Goal: Information Seeking & Learning: Check status

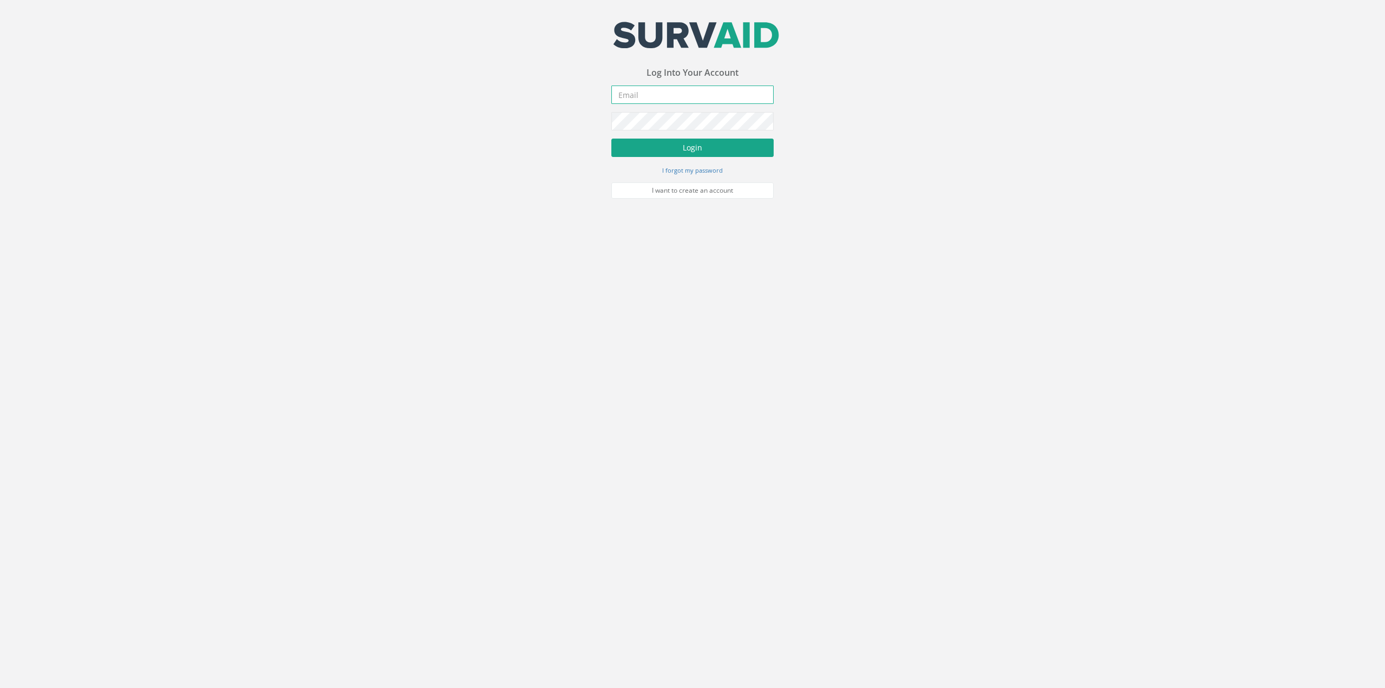
type input "[PERSON_NAME][EMAIL_ADDRESS][DOMAIN_NAME]"
click at [711, 154] on button "Login" at bounding box center [692, 147] width 162 height 18
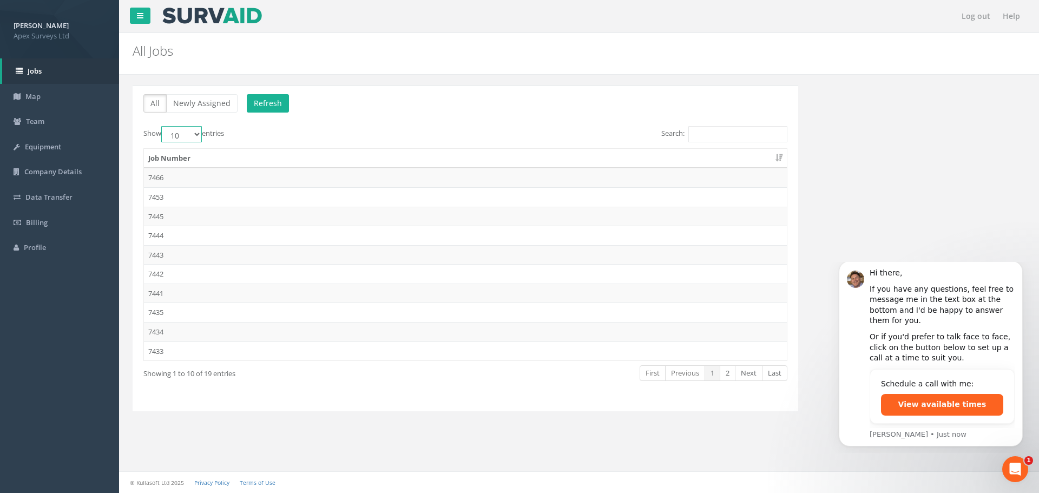
click at [176, 137] on select "10 25 50 100" at bounding box center [181, 134] width 41 height 16
select select "100"
click at [163, 126] on select "10 25 50 100" at bounding box center [181, 134] width 41 height 16
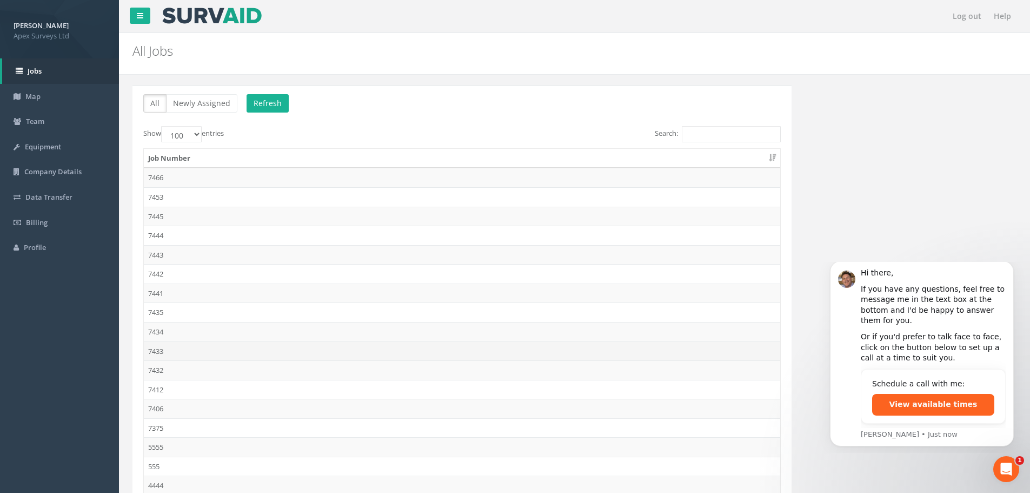
click at [158, 346] on td "7433" at bounding box center [462, 350] width 637 height 19
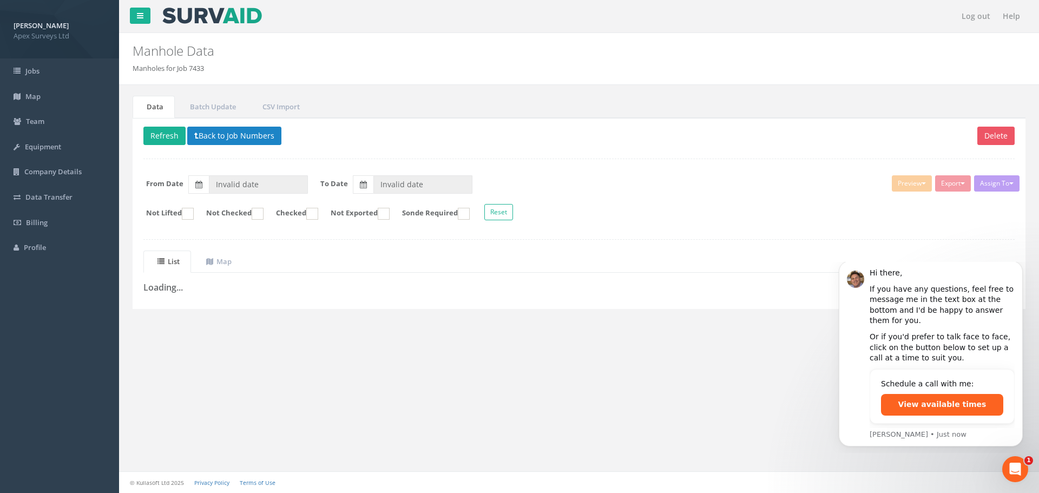
type input "05/09/2025"
type input "[DATE]"
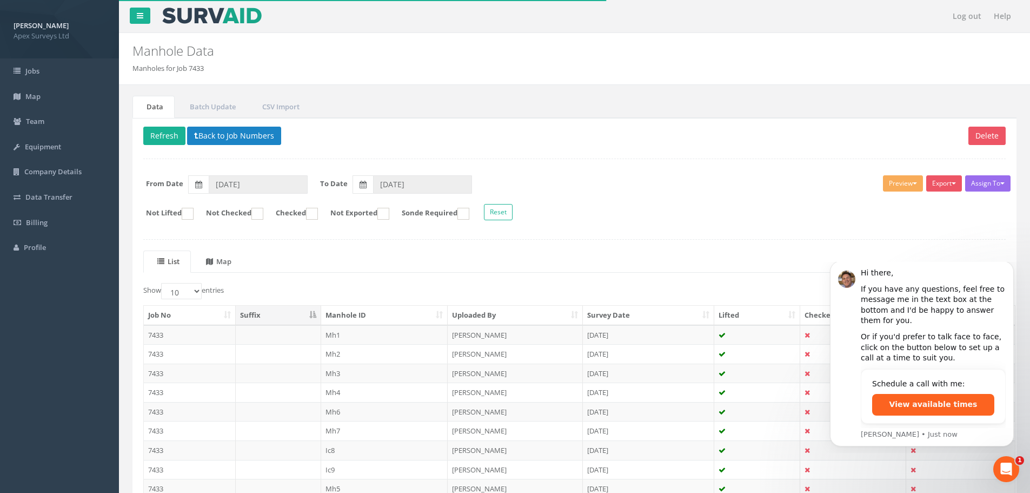
scroll to position [110, 0]
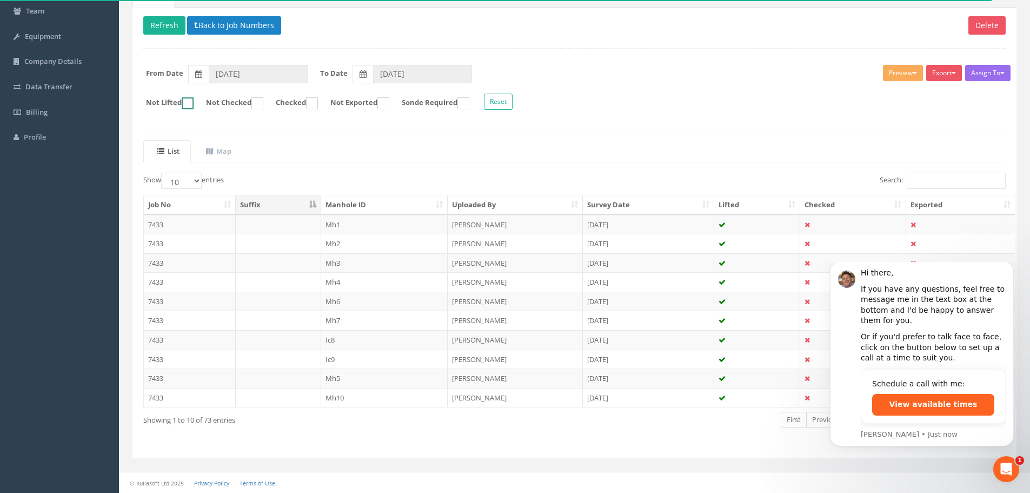
click at [193, 105] on ins at bounding box center [188, 103] width 12 height 12
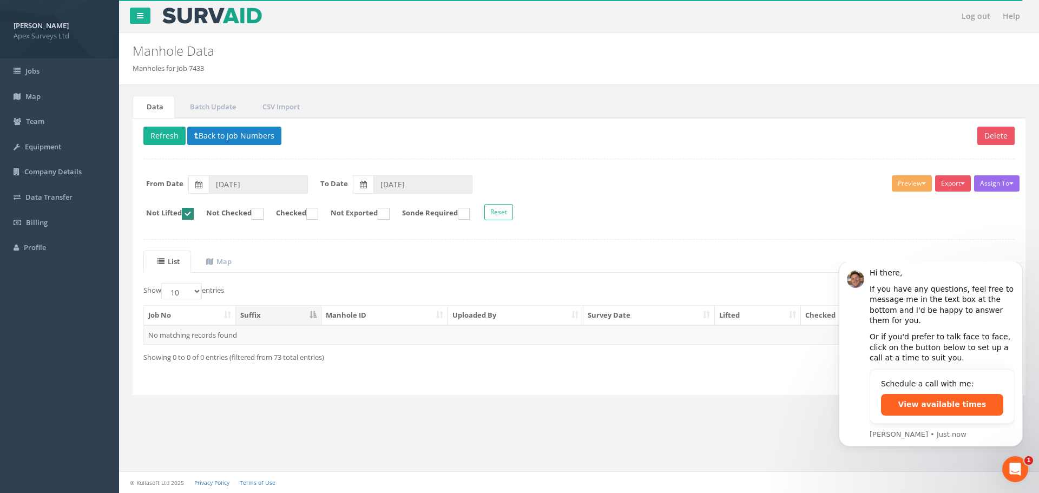
click at [194, 216] on ins at bounding box center [188, 214] width 12 height 12
checkbox input "false"
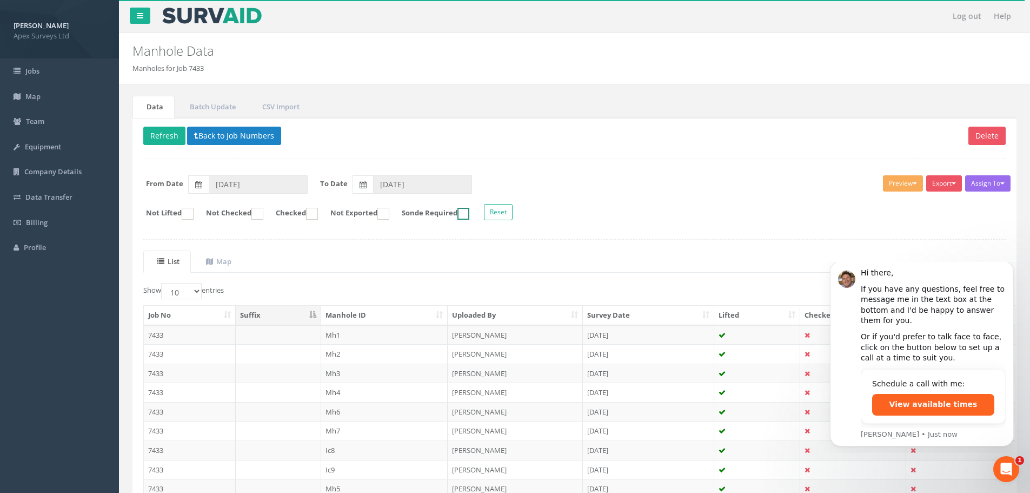
click at [470, 214] on ins at bounding box center [464, 214] width 12 height 12
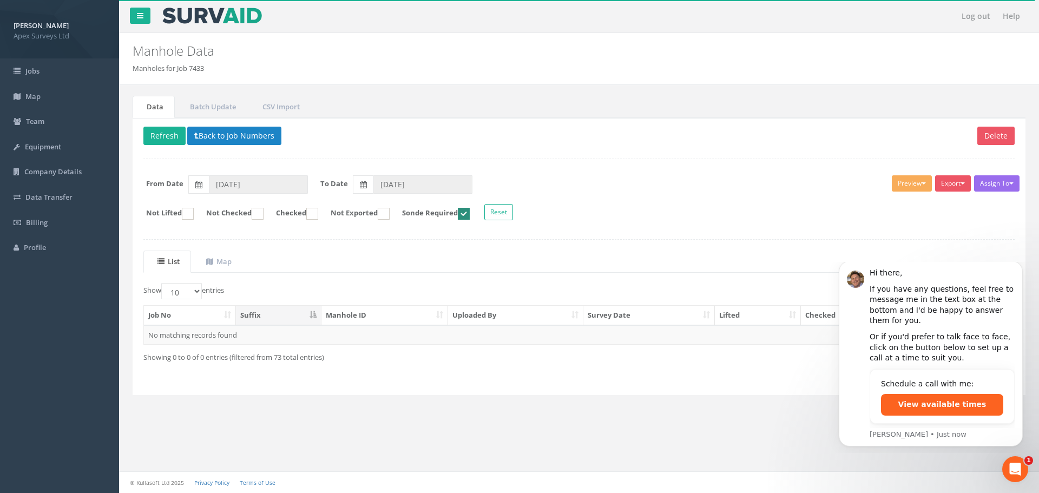
click at [470, 214] on ins at bounding box center [464, 214] width 12 height 12
checkbox input "false"
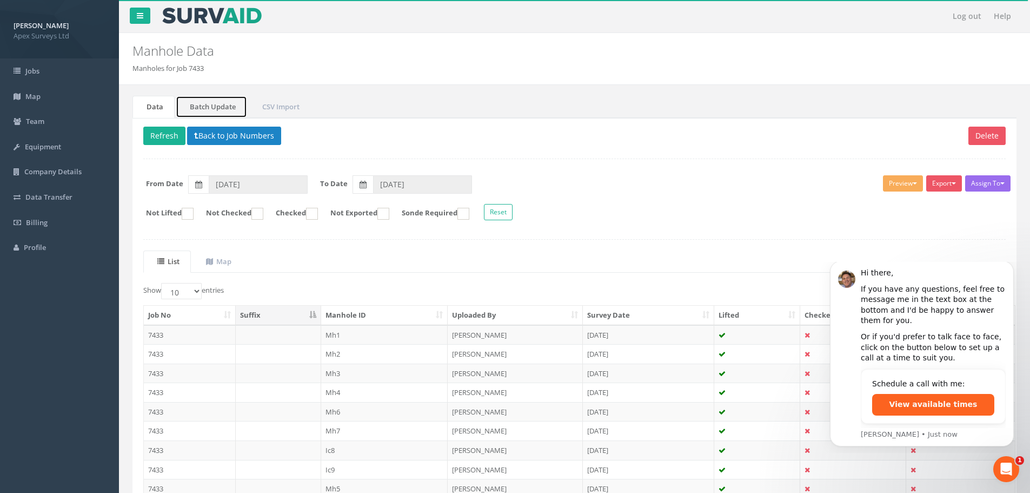
click at [202, 103] on link "Batch Update" at bounding box center [211, 107] width 71 height 22
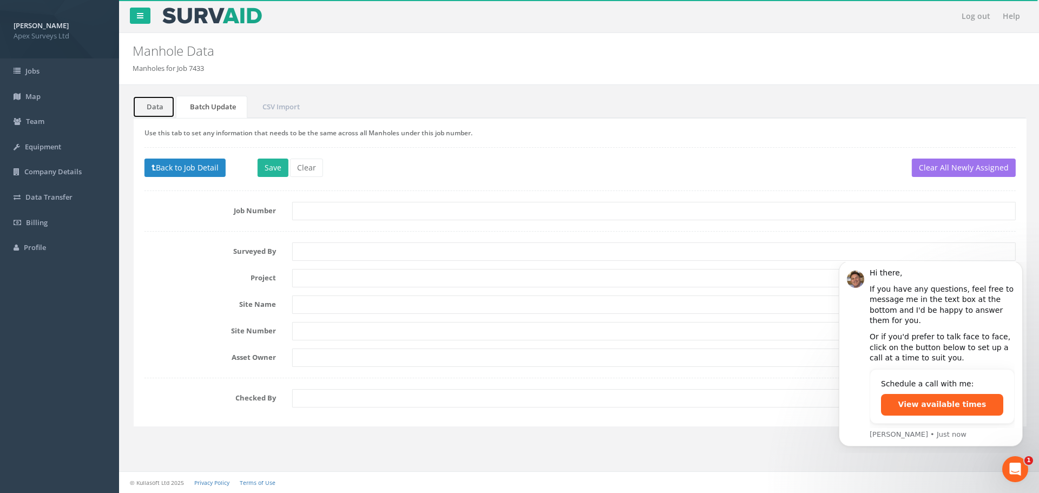
click at [149, 103] on link "Data" at bounding box center [154, 107] width 42 height 22
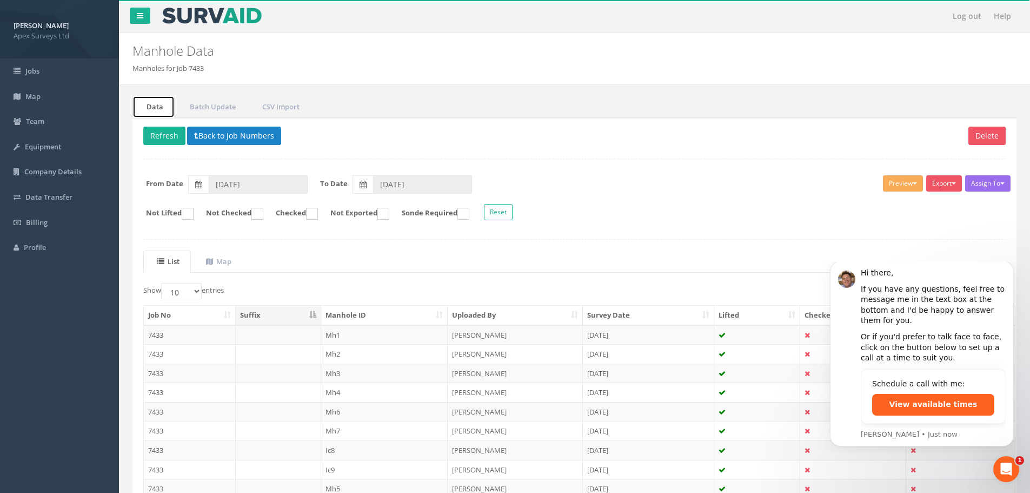
scroll to position [110, 0]
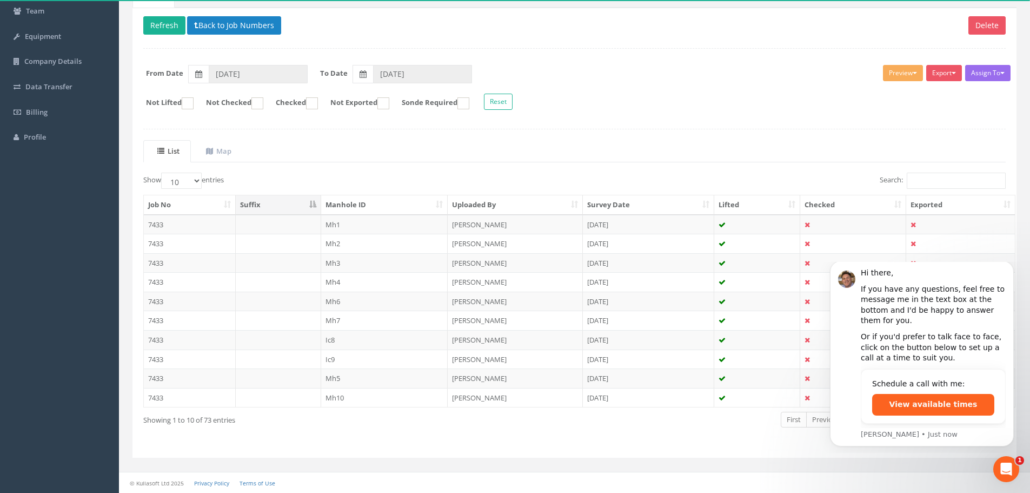
click at [377, 199] on th "Manhole ID" at bounding box center [384, 204] width 127 height 19
click at [213, 151] on icon at bounding box center [209, 151] width 7 height 7
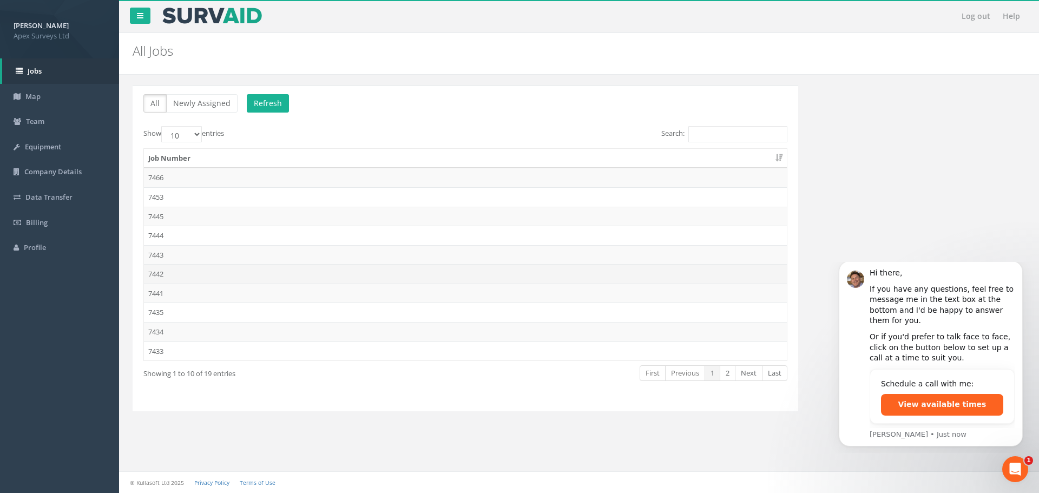
click at [178, 269] on td "7442" at bounding box center [465, 273] width 643 height 19
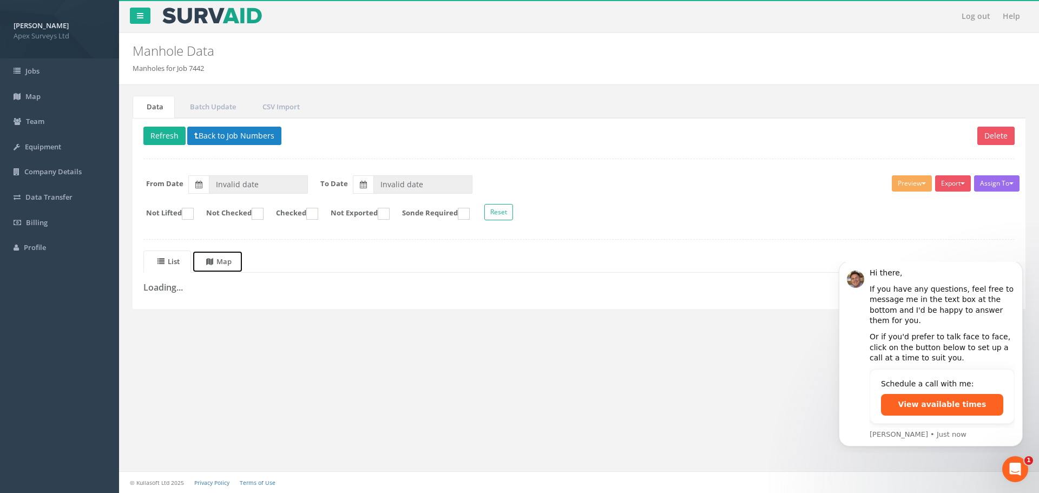
click at [228, 255] on link "Map" at bounding box center [217, 261] width 51 height 22
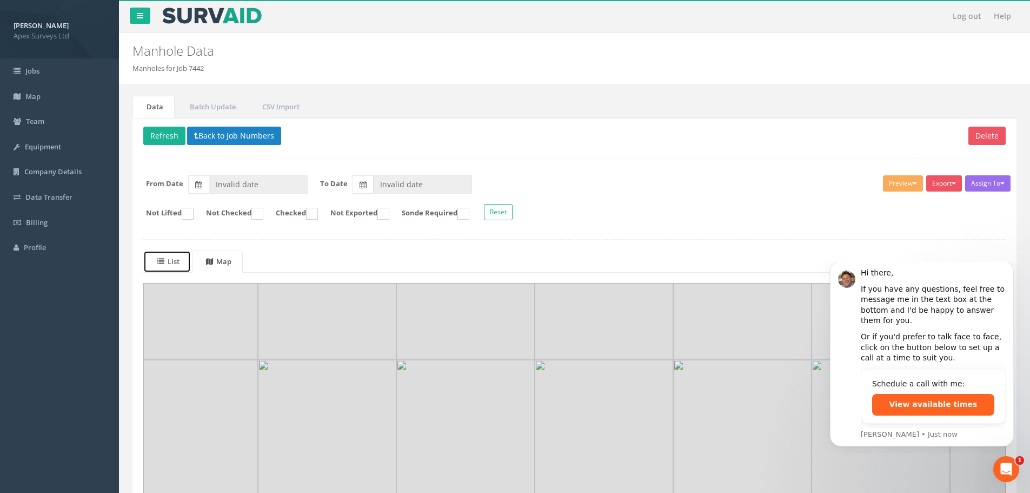
click at [187, 265] on link "List" at bounding box center [167, 261] width 48 height 22
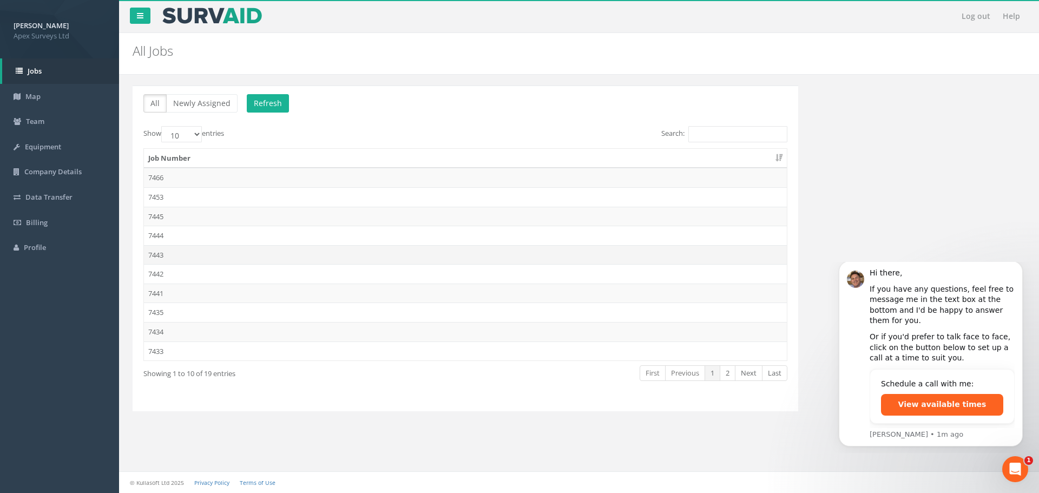
click at [179, 256] on td "7443" at bounding box center [465, 254] width 643 height 19
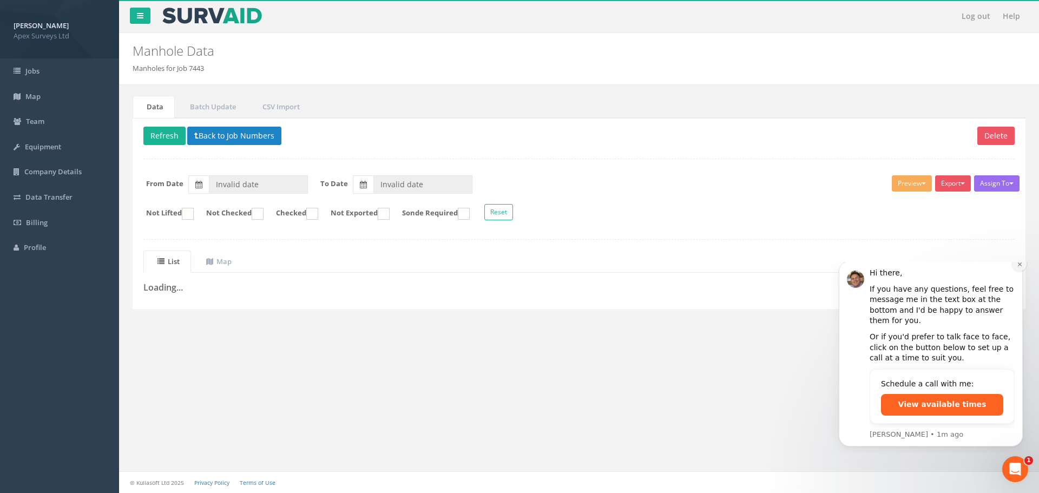
click at [1016, 270] on button "Dismiss notification" at bounding box center [1019, 264] width 14 height 14
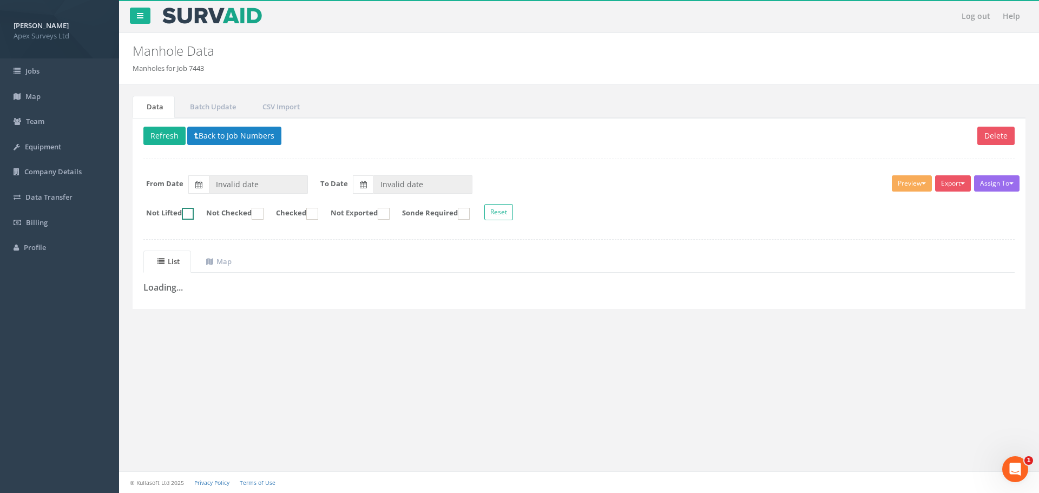
click at [190, 212] on ins at bounding box center [188, 214] width 12 height 12
click at [191, 212] on ins at bounding box center [188, 214] width 12 height 12
checkbox input "false"
click at [243, 190] on input "Invalid date" at bounding box center [258, 184] width 99 height 18
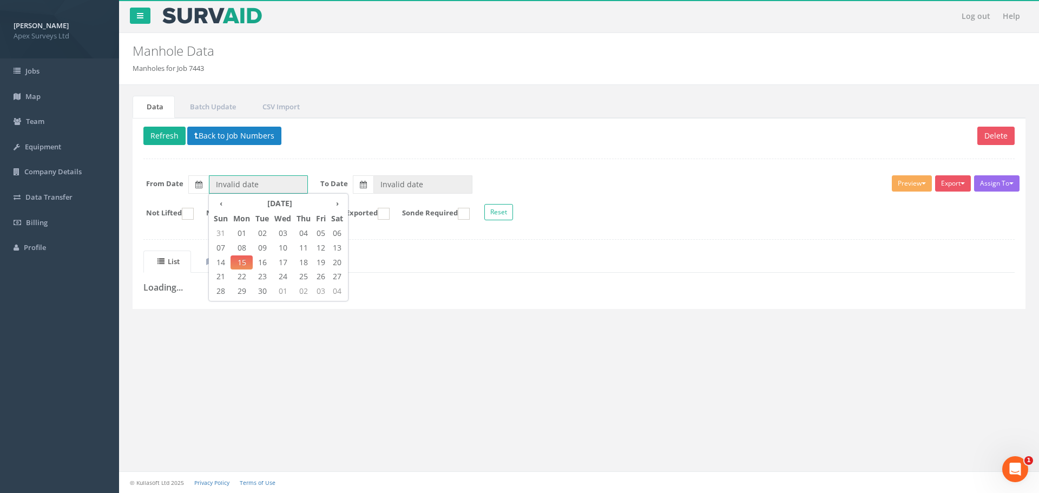
click at [243, 190] on input "Invalid date" at bounding box center [258, 184] width 99 height 18
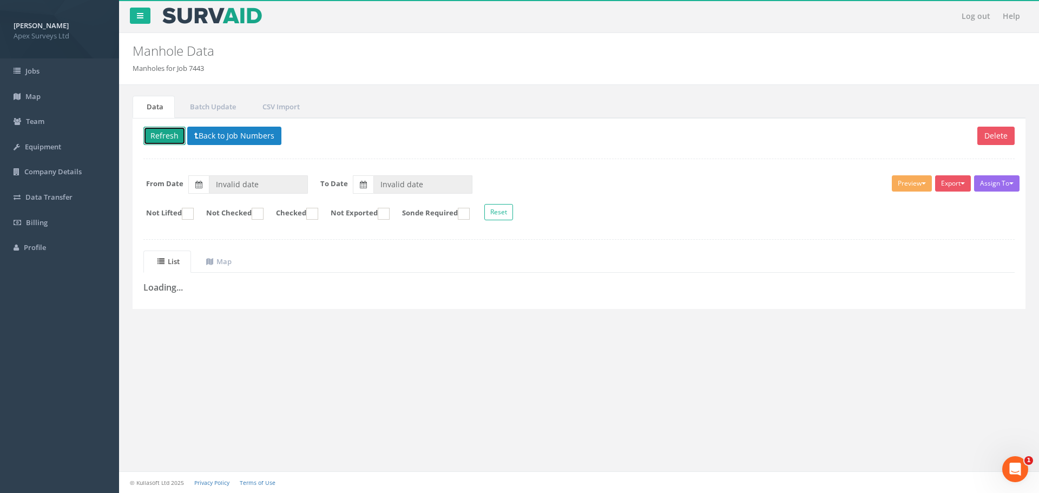
click at [165, 139] on button "Refresh" at bounding box center [164, 136] width 42 height 18
click at [199, 190] on label at bounding box center [198, 184] width 21 height 18
click at [209, 190] on input "Invalid date" at bounding box center [258, 184] width 99 height 18
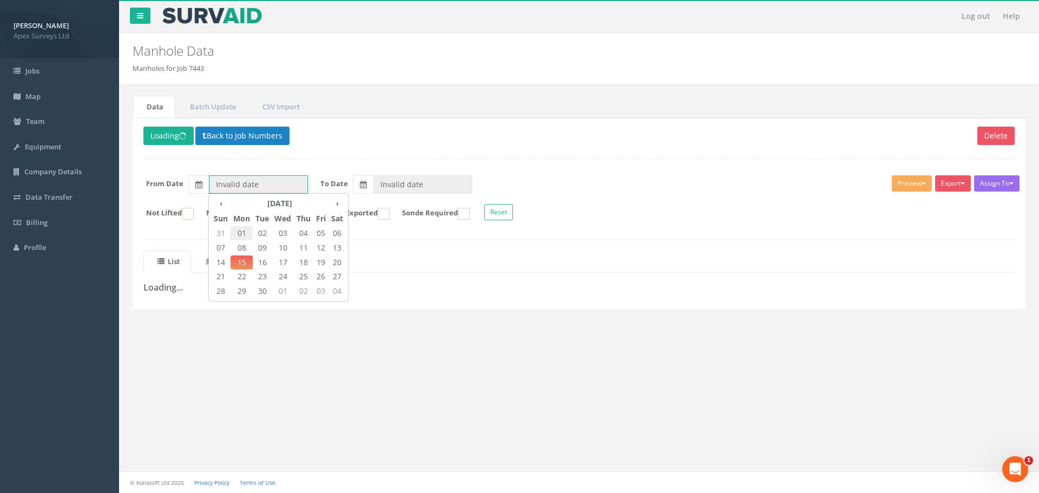
click at [234, 233] on span "01" at bounding box center [241, 233] width 22 height 14
type input "01/09/2025"
click at [353, 187] on label at bounding box center [363, 184] width 21 height 18
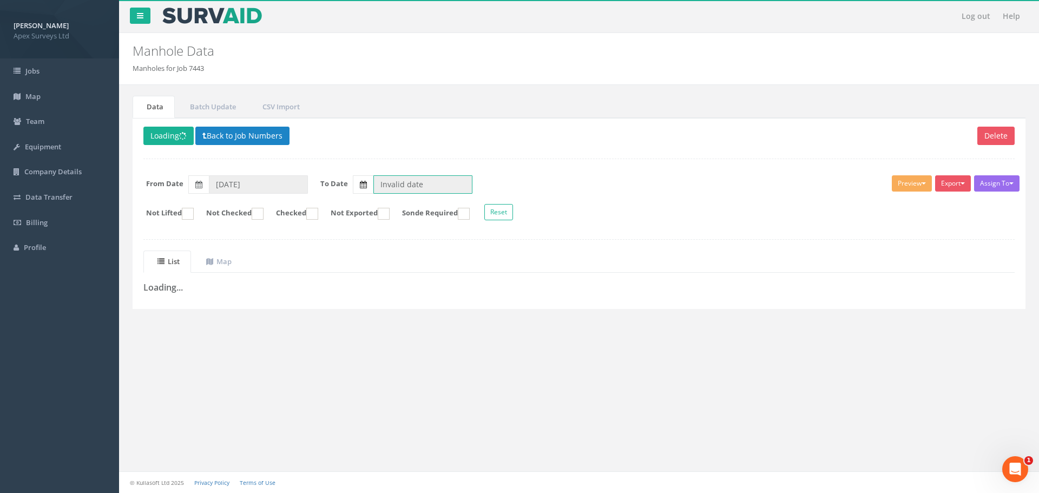
click at [373, 187] on input "Invalid date" at bounding box center [422, 184] width 99 height 18
click at [426, 261] on span "16" at bounding box center [426, 262] width 19 height 14
type input "16/09/2025"
click at [168, 131] on button "Loading" at bounding box center [168, 136] width 50 height 18
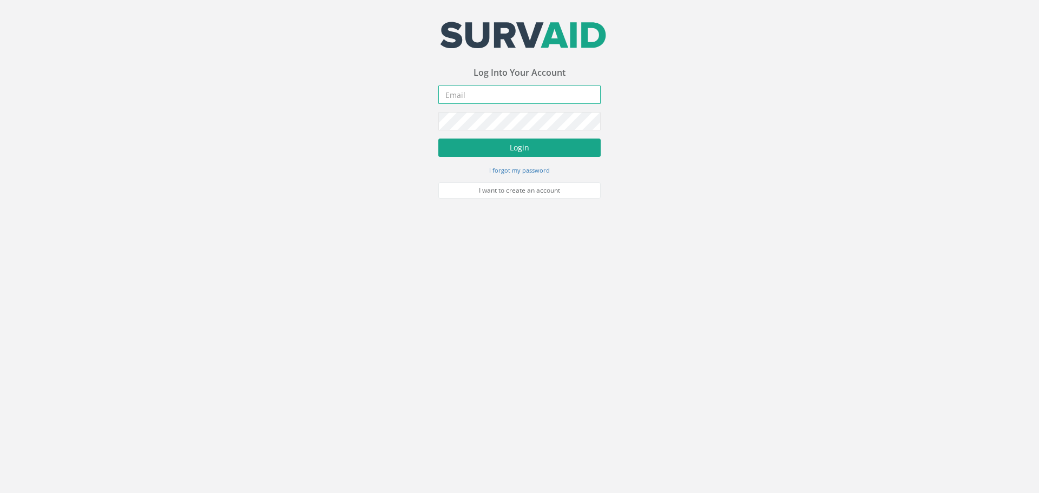
type input "[PERSON_NAME][EMAIL_ADDRESS][DOMAIN_NAME]"
click at [490, 153] on button "Login" at bounding box center [519, 147] width 162 height 18
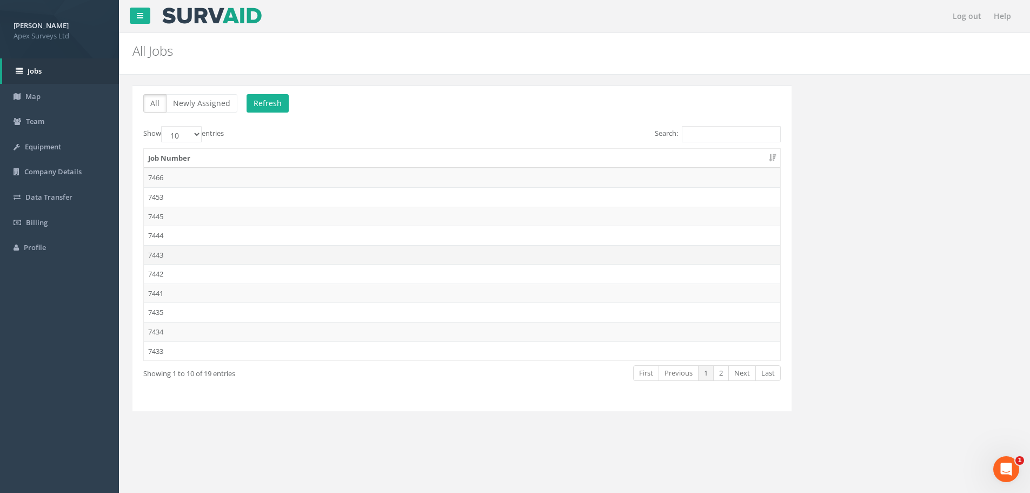
click at [163, 249] on td "7443" at bounding box center [462, 254] width 637 height 19
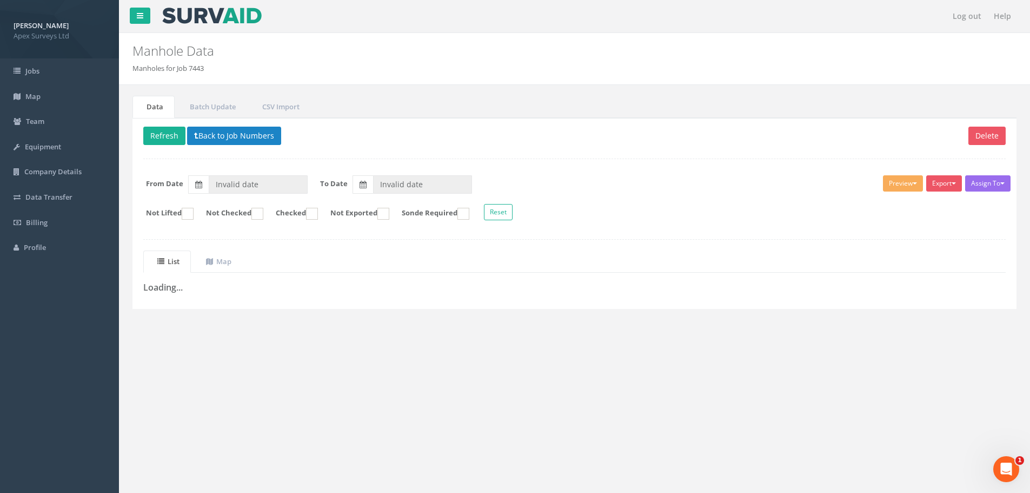
type input "[DATE]"
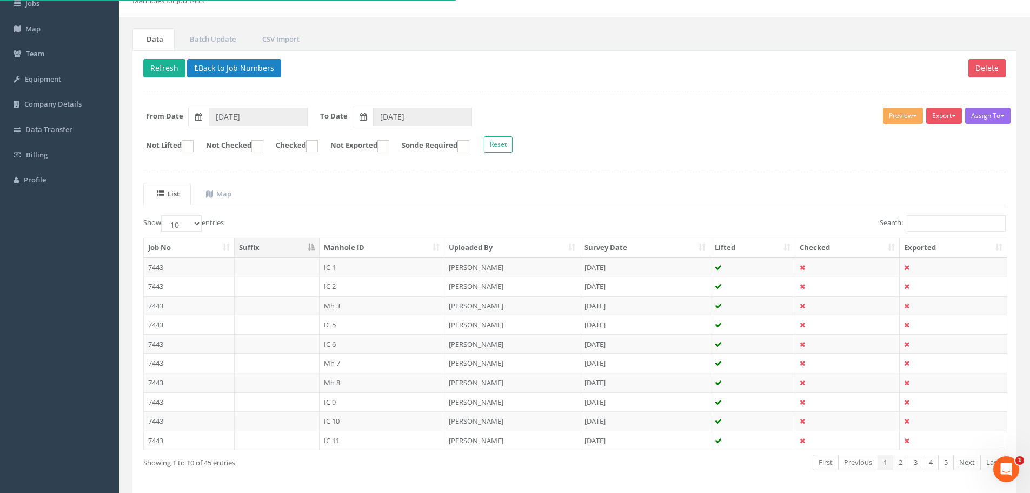
scroll to position [110, 0]
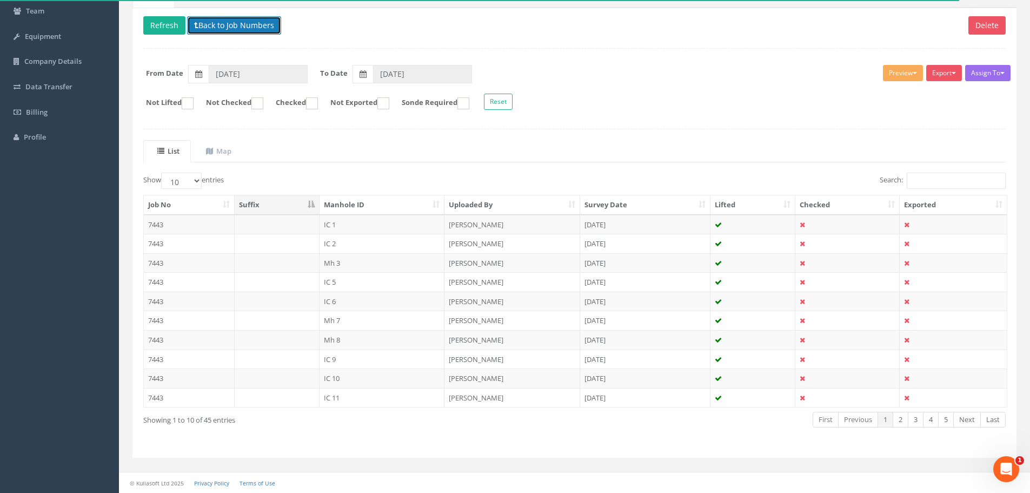
click at [223, 28] on button "Back to Job Numbers" at bounding box center [234, 25] width 94 height 18
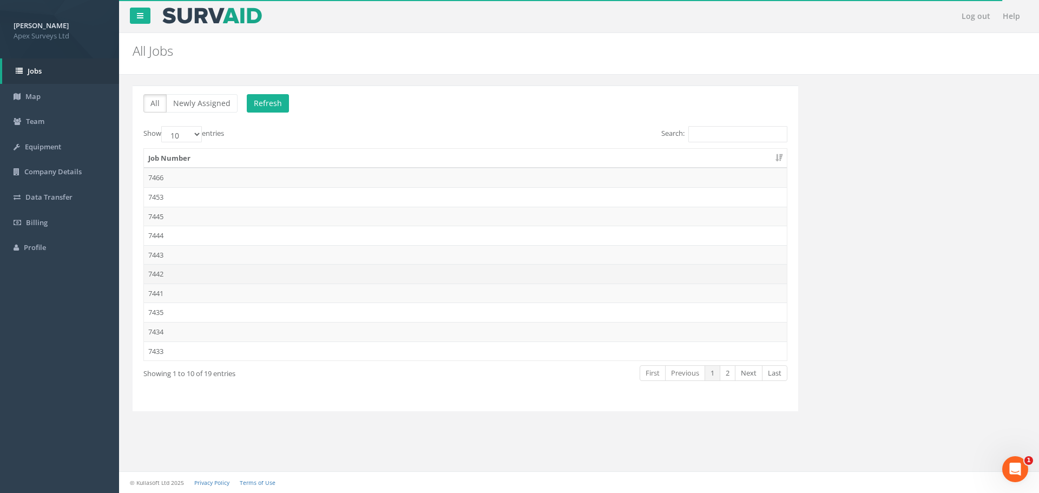
click at [174, 270] on td "7442" at bounding box center [465, 273] width 643 height 19
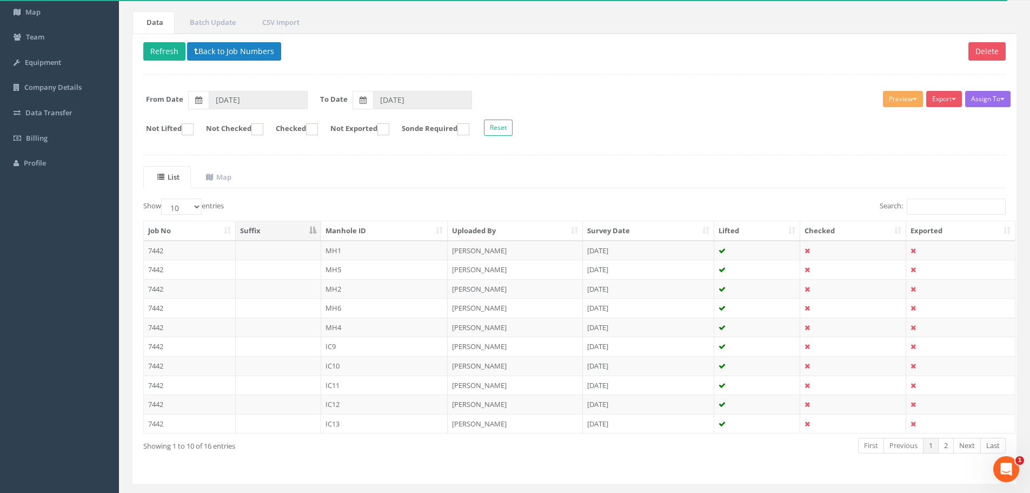
scroll to position [110, 0]
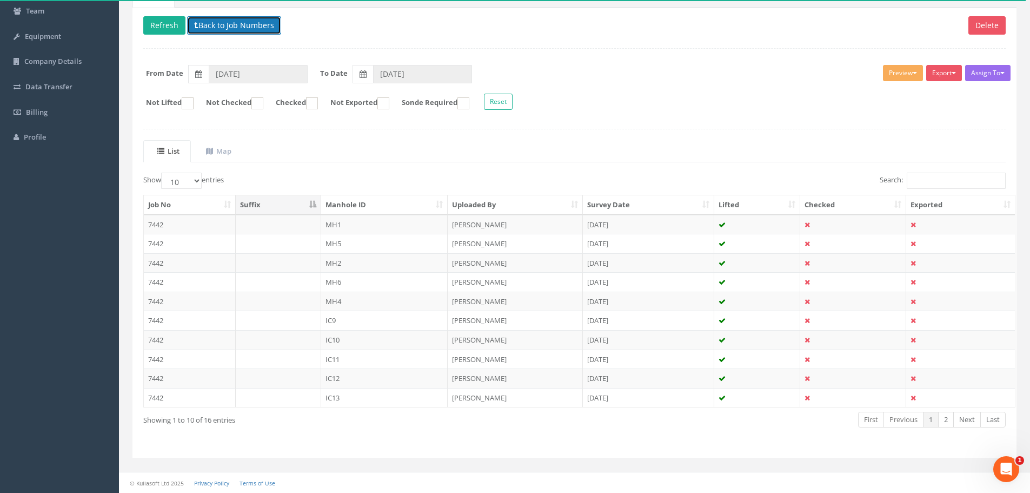
click at [206, 22] on button "Back to Job Numbers" at bounding box center [234, 25] width 94 height 18
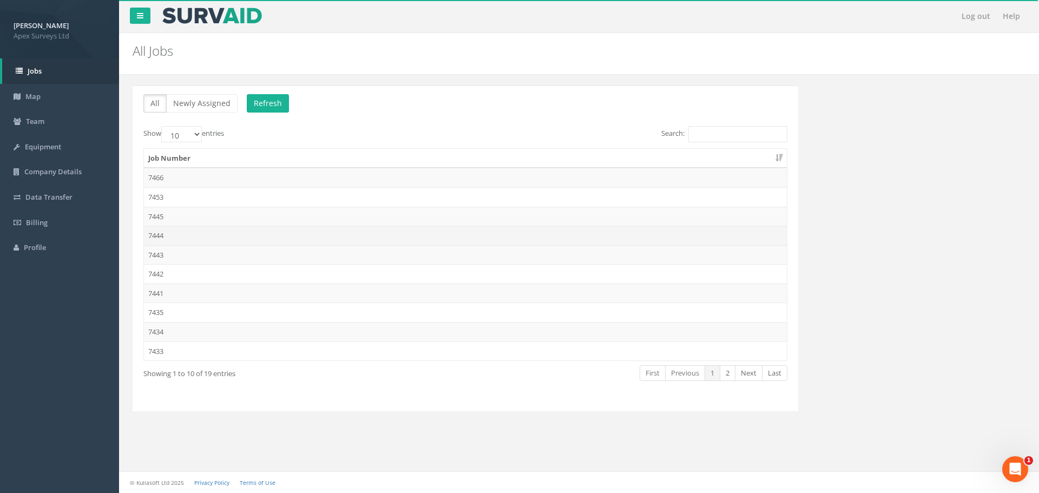
click at [177, 239] on td "7444" at bounding box center [465, 235] width 643 height 19
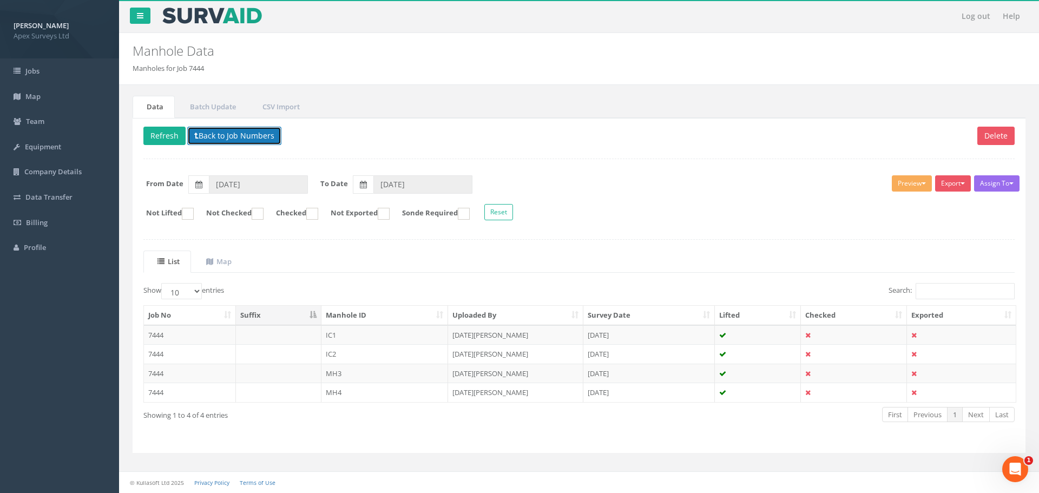
click at [222, 137] on button "Back to Job Numbers" at bounding box center [234, 136] width 94 height 18
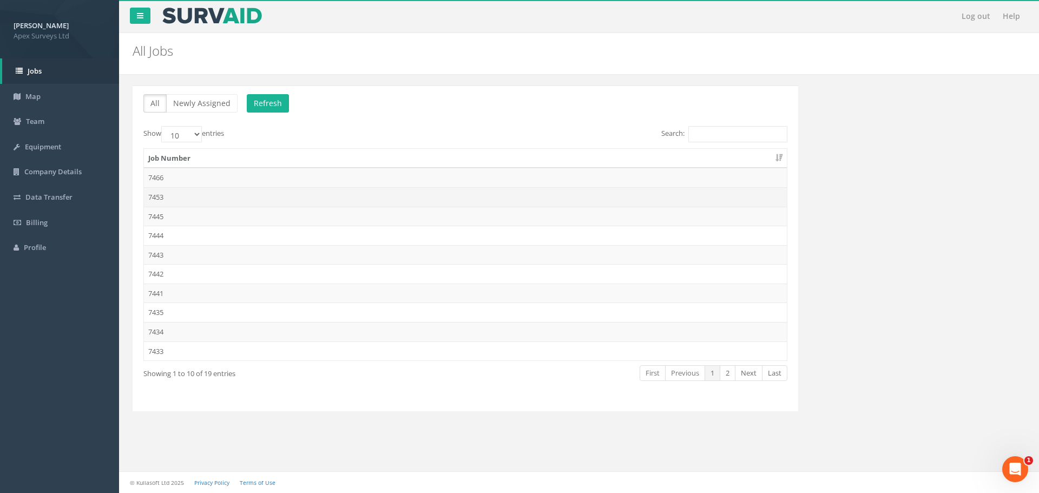
click at [202, 201] on td "7453" at bounding box center [465, 196] width 643 height 19
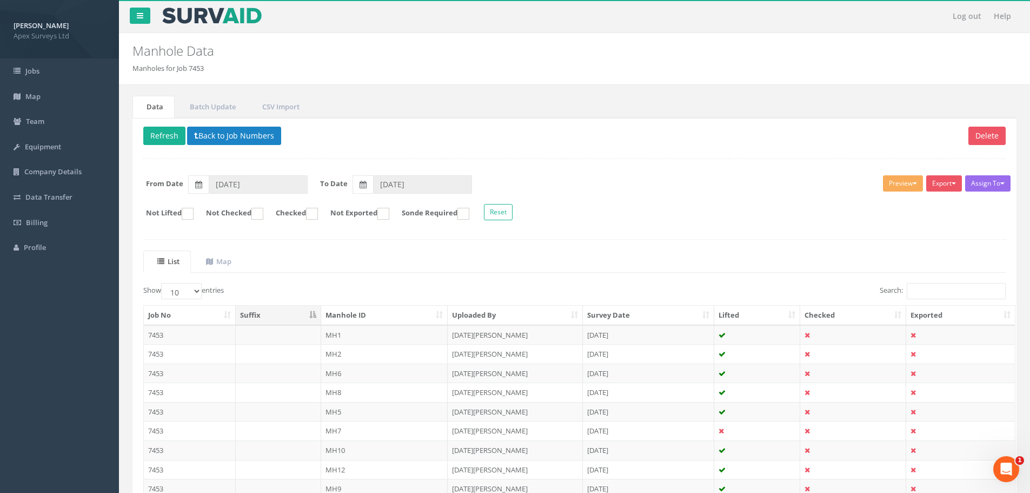
scroll to position [110, 0]
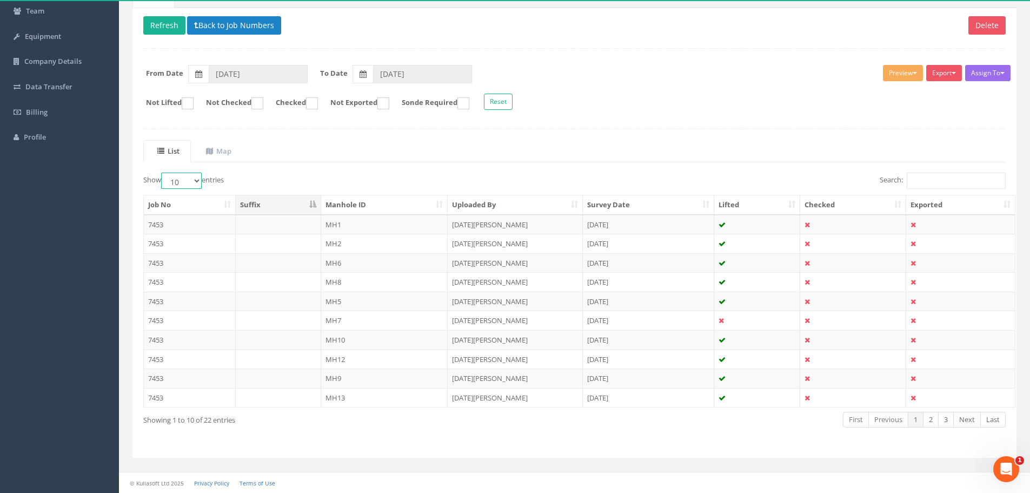
click at [194, 182] on select "10 25 50 100" at bounding box center [181, 181] width 41 height 16
select select "100"
click at [163, 173] on select "10 25 50 100" at bounding box center [181, 181] width 41 height 16
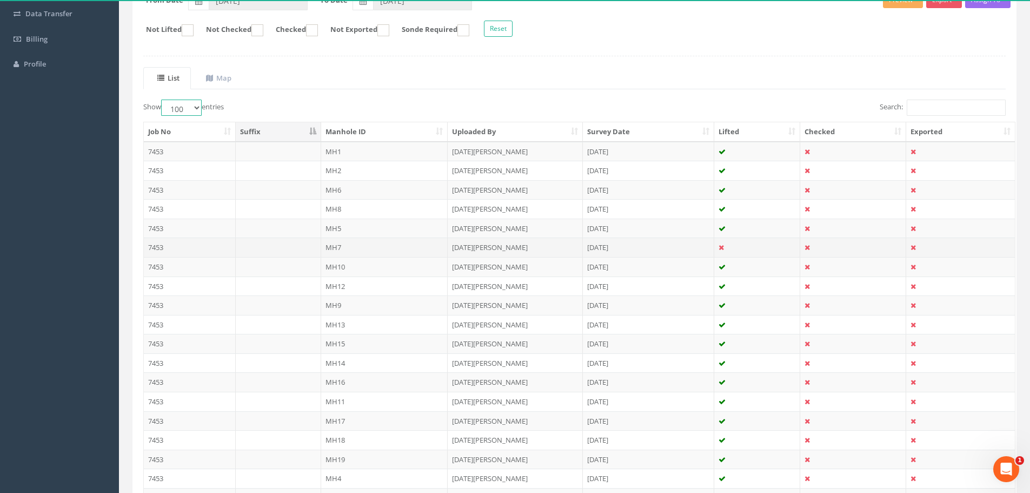
scroll to position [71, 0]
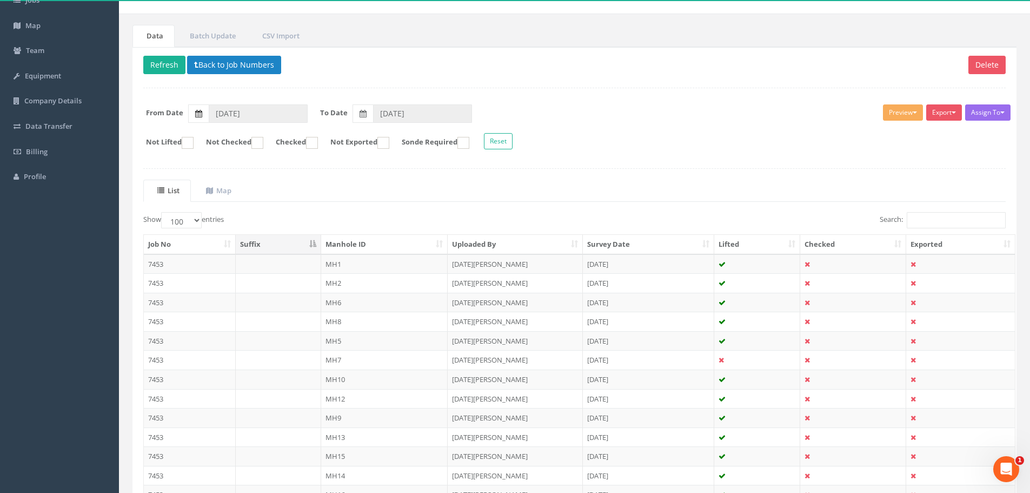
click at [192, 115] on label at bounding box center [198, 113] width 21 height 18
click at [209, 115] on input "[DATE]" at bounding box center [258, 113] width 99 height 18
click at [192, 115] on label at bounding box center [198, 113] width 21 height 18
click at [209, 115] on input "[DATE]" at bounding box center [258, 113] width 99 height 18
click at [503, 97] on div "Delete Refresh Back to Job Numbers Assign To No Companies Added Export Heathrow…" at bounding box center [575, 388] width 884 height 682
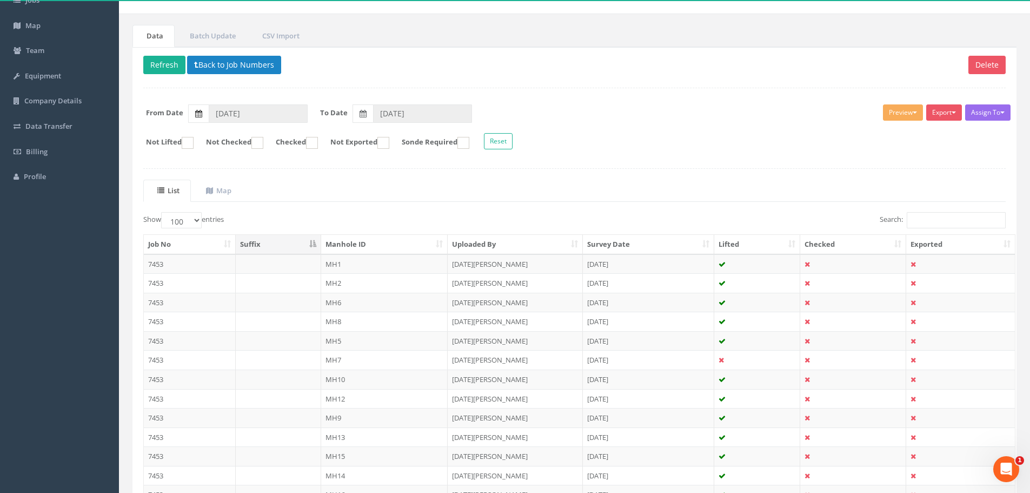
click at [195, 115] on icon at bounding box center [198, 114] width 7 height 8
click at [209, 115] on input "[DATE]" at bounding box center [258, 113] width 99 height 18
click at [221, 134] on th "‹" at bounding box center [220, 132] width 19 height 15
click at [220, 135] on th "‹" at bounding box center [220, 132] width 19 height 15
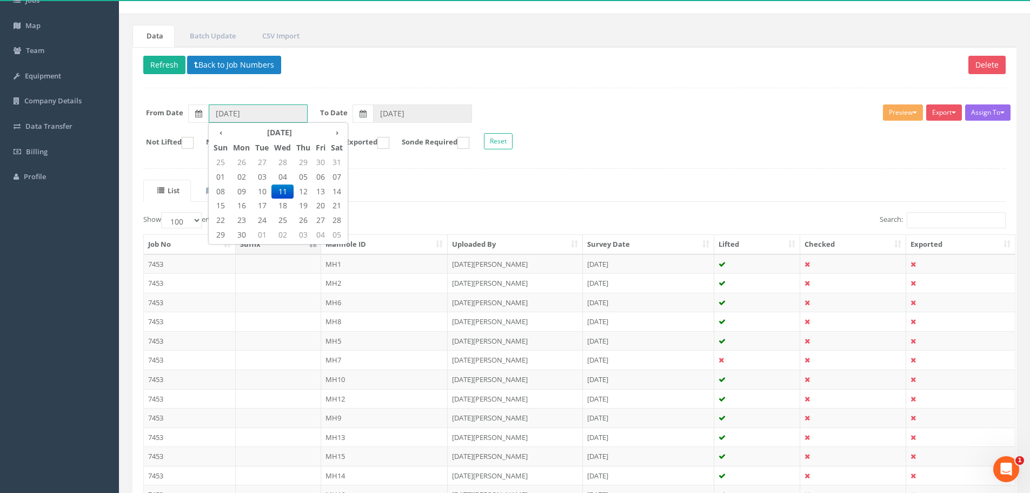
click at [227, 175] on span "01" at bounding box center [220, 177] width 19 height 14
type input "[DATE]"
click at [168, 72] on button "Refresh" at bounding box center [164, 65] width 42 height 18
click at [521, 167] on div "Delete Refresh Back to Job Numbers Assign To No Companies Added Export Heathrow…" at bounding box center [575, 388] width 884 height 682
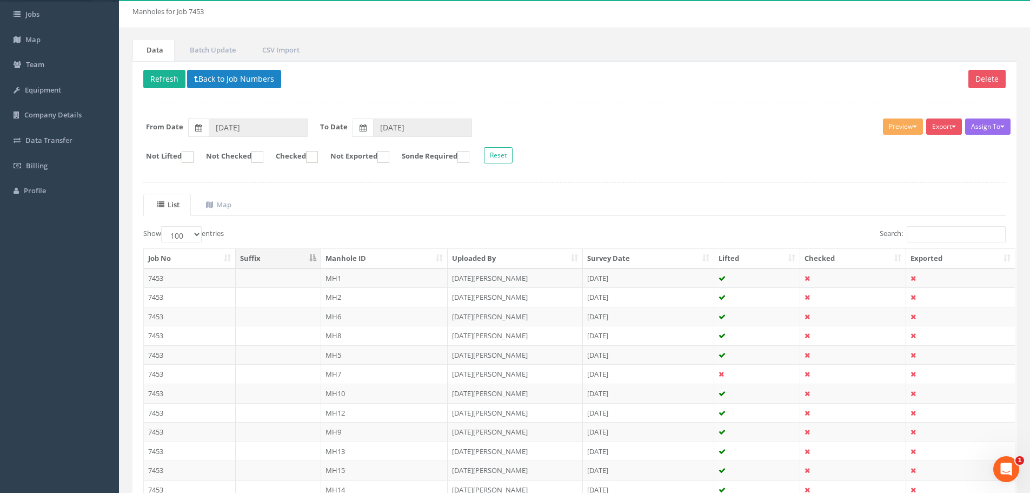
scroll to position [0, 0]
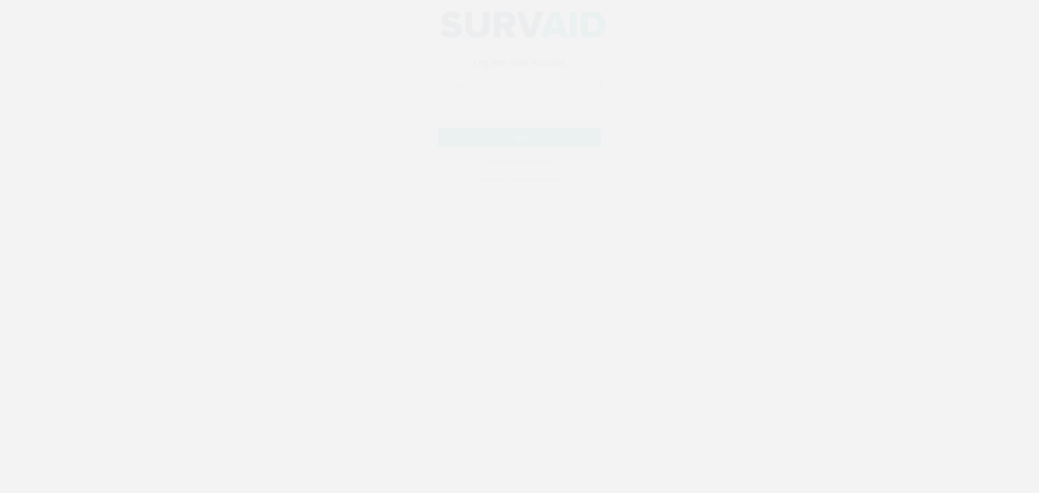
type input "[PERSON_NAME][EMAIL_ADDRESS][DOMAIN_NAME]"
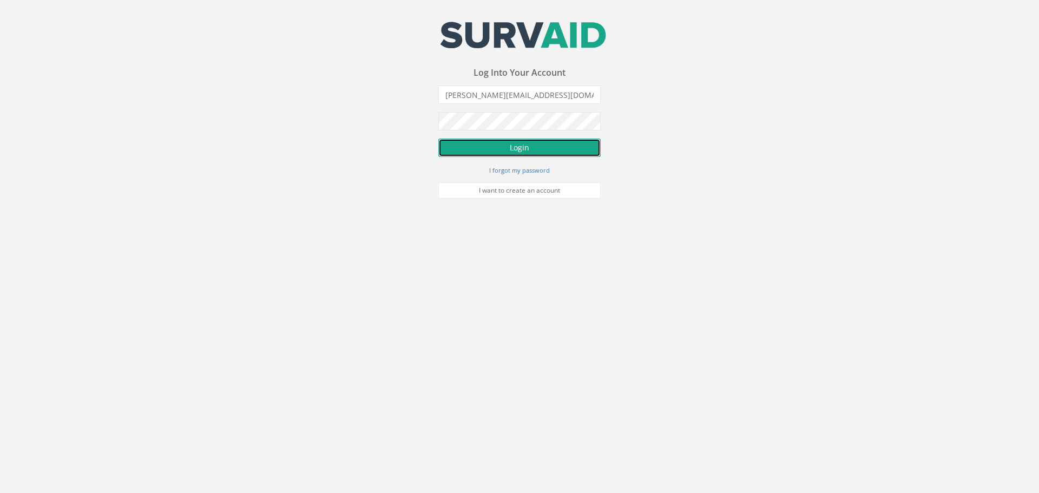
click at [563, 155] on button "Login" at bounding box center [519, 147] width 162 height 18
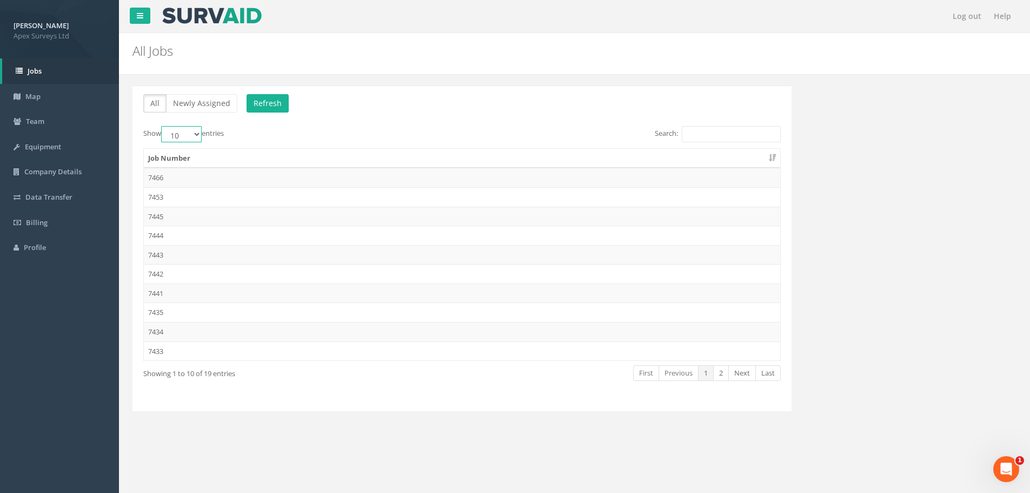
click at [199, 135] on select "10 25 50 100" at bounding box center [181, 134] width 41 height 16
select select "100"
click at [163, 126] on select "10 25 50 100" at bounding box center [181, 134] width 41 height 16
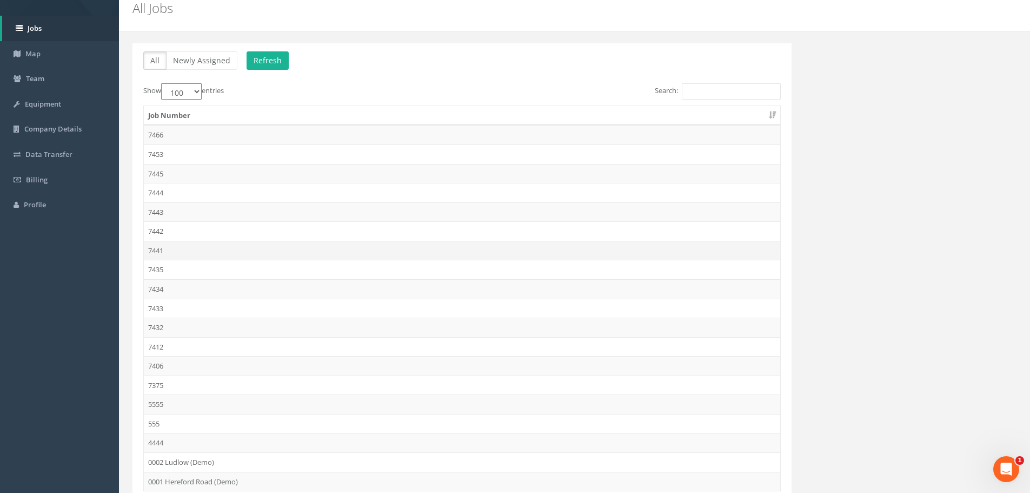
scroll to position [108, 0]
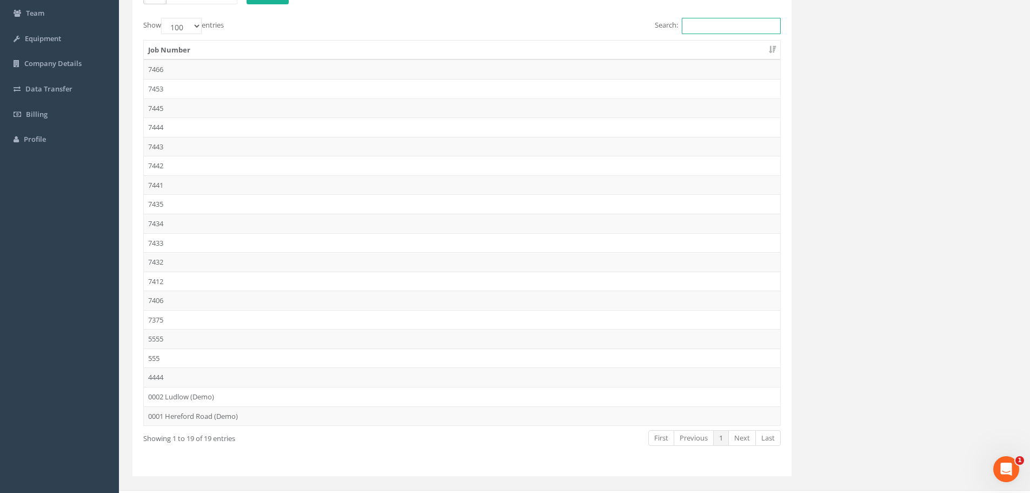
click at [697, 28] on input "Search:" at bounding box center [731, 26] width 99 height 16
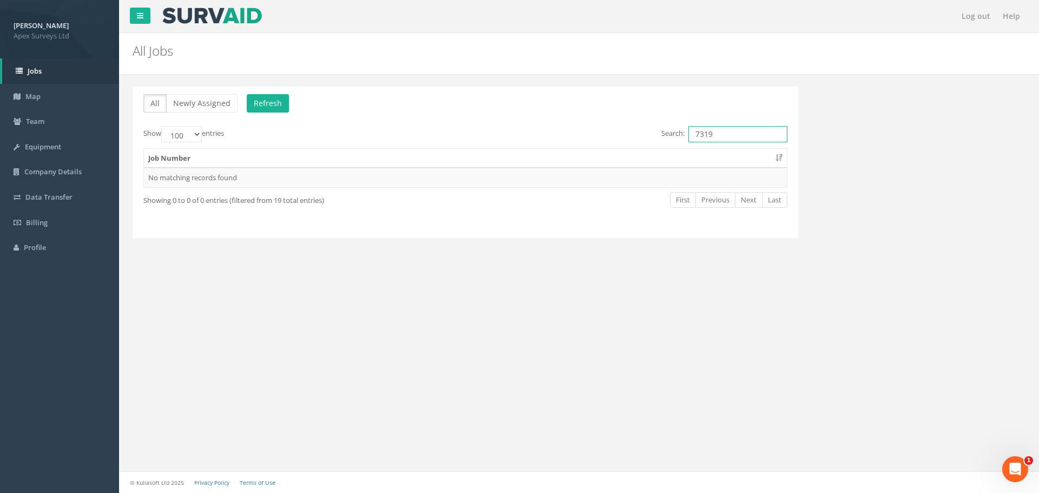
click at [741, 131] on input "7319" at bounding box center [737, 134] width 99 height 16
type input "7214"
click at [741, 131] on input "7214" at bounding box center [737, 134] width 99 height 16
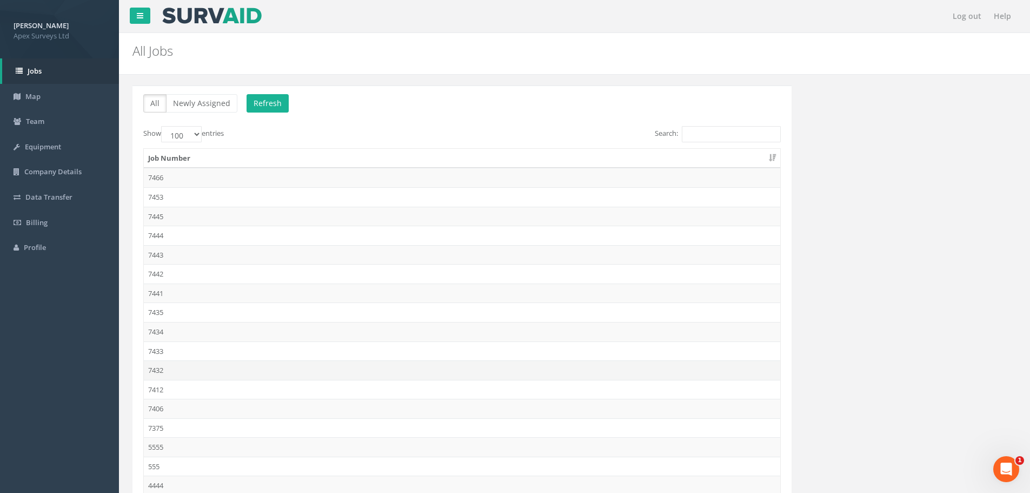
click at [194, 366] on td "7432" at bounding box center [462, 369] width 637 height 19
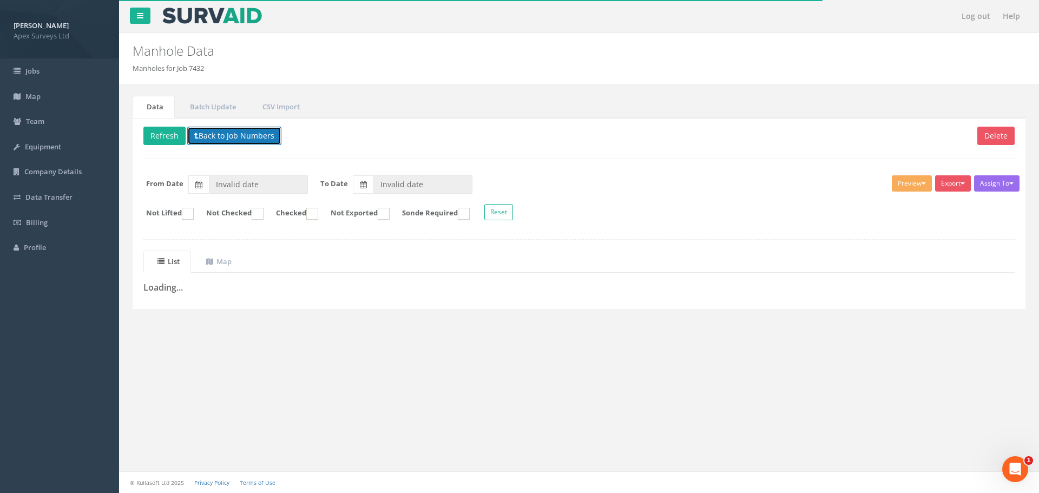
click at [217, 137] on button "Back to Job Numbers" at bounding box center [234, 136] width 94 height 18
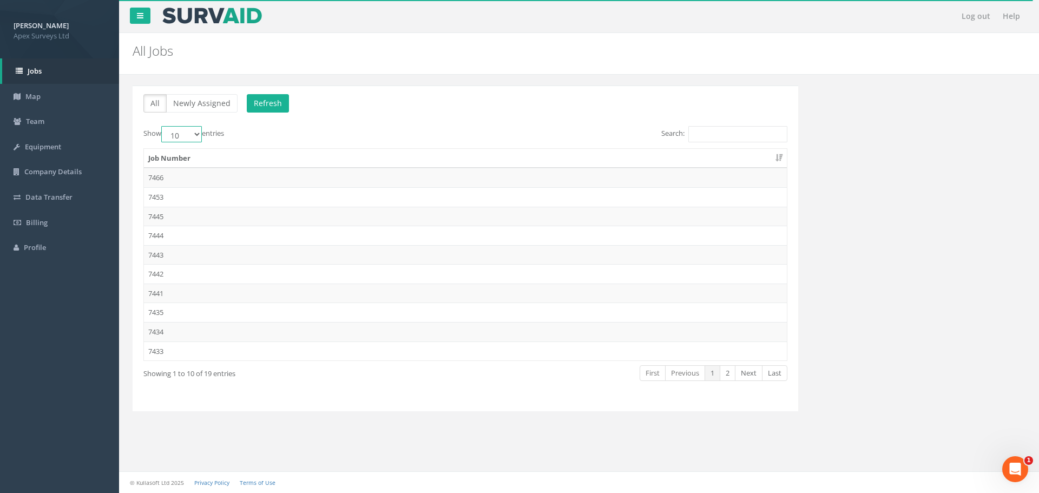
click at [189, 133] on select "10 25 50 100" at bounding box center [181, 134] width 41 height 16
select select "100"
click at [163, 126] on select "10 25 50 100" at bounding box center [181, 134] width 41 height 16
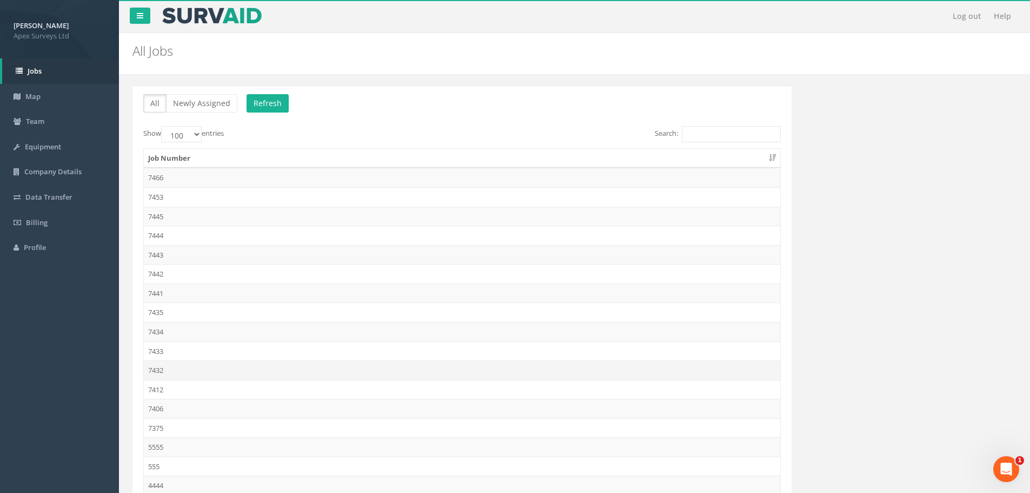
click at [198, 374] on td "7432" at bounding box center [462, 369] width 637 height 19
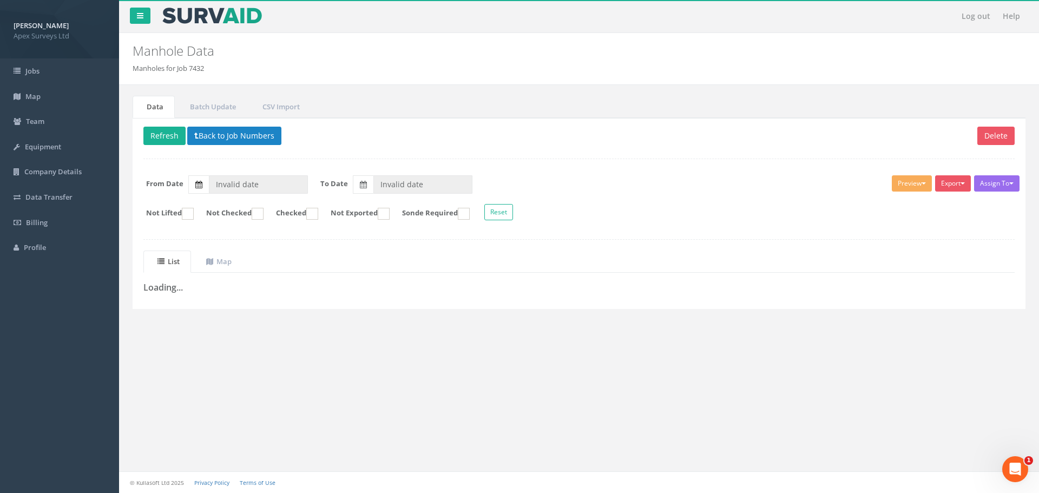
click at [194, 184] on label at bounding box center [198, 184] width 21 height 18
click at [209, 184] on input "Invalid date" at bounding box center [258, 184] width 99 height 18
click at [217, 197] on th "‹" at bounding box center [220, 203] width 19 height 15
click at [216, 199] on th "‹" at bounding box center [220, 203] width 19 height 15
click at [221, 243] on span "06" at bounding box center [220, 248] width 19 height 14
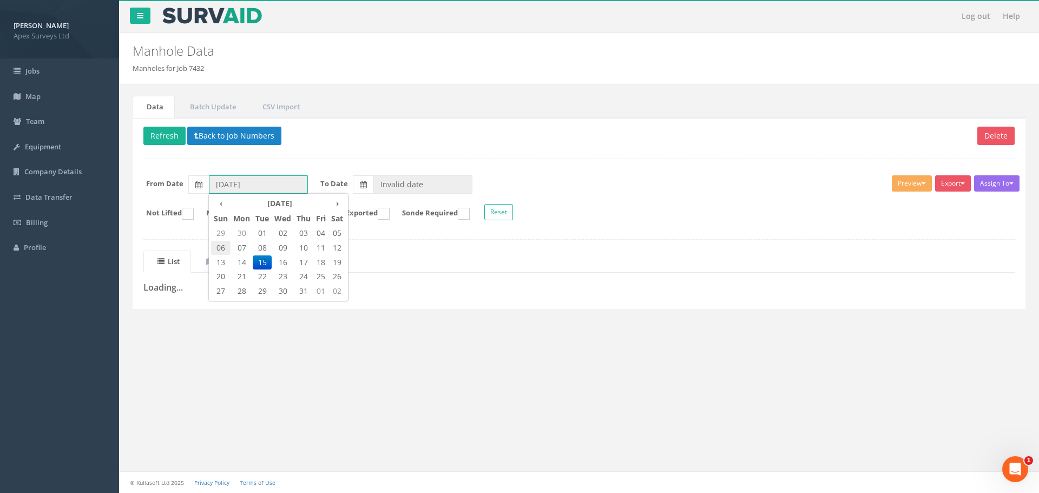
type input "06/07/2025"
click at [367, 187] on icon at bounding box center [363, 185] width 7 height 8
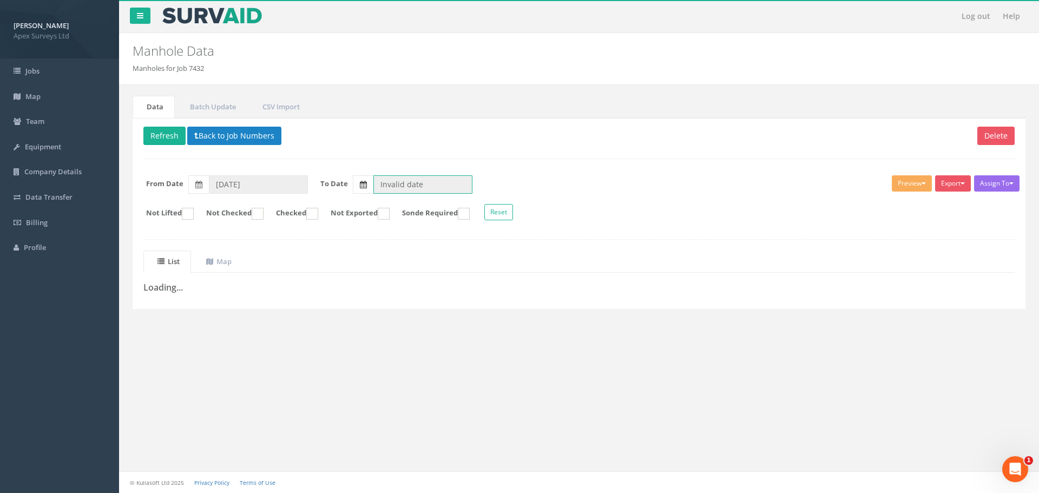
click at [373, 187] on input "Invalid date" at bounding box center [422, 184] width 99 height 18
click at [414, 264] on span "15" at bounding box center [406, 262] width 22 height 14
type input "15/09/2025"
click at [160, 141] on button "Refresh" at bounding box center [164, 136] width 42 height 18
click at [223, 136] on button "Back to Job Numbers" at bounding box center [242, 136] width 94 height 18
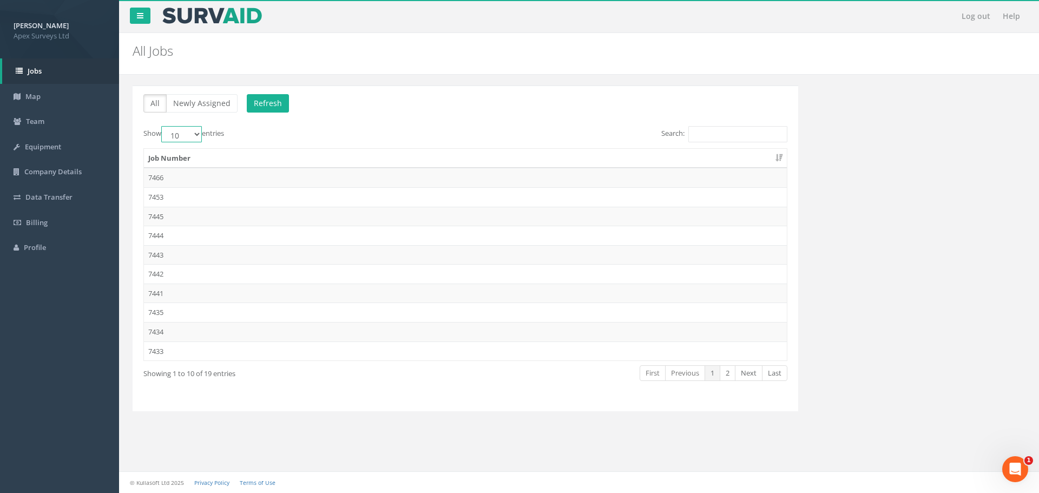
click at [194, 128] on select "10 25 50 100" at bounding box center [181, 134] width 41 height 16
select select "100"
click at [163, 126] on select "10 25 50 100" at bounding box center [181, 134] width 41 height 16
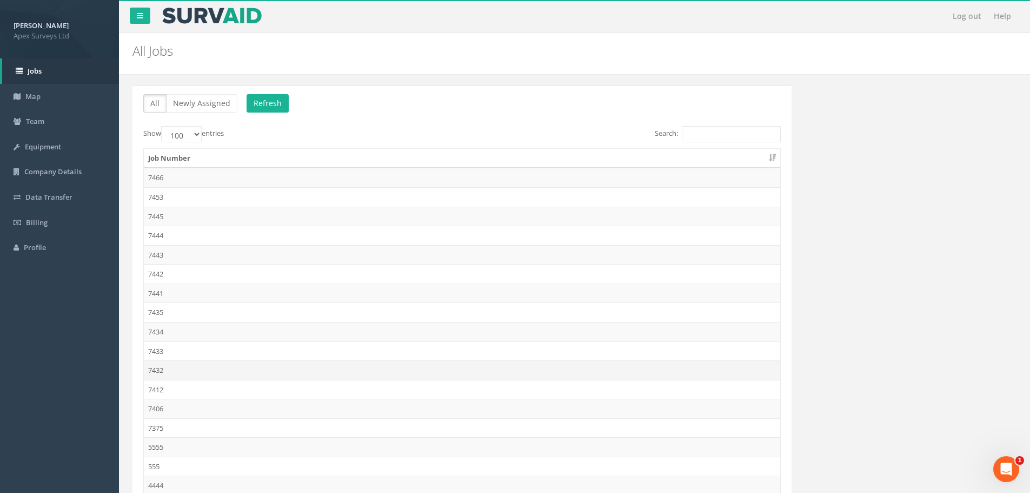
click at [173, 368] on td "7432" at bounding box center [462, 369] width 637 height 19
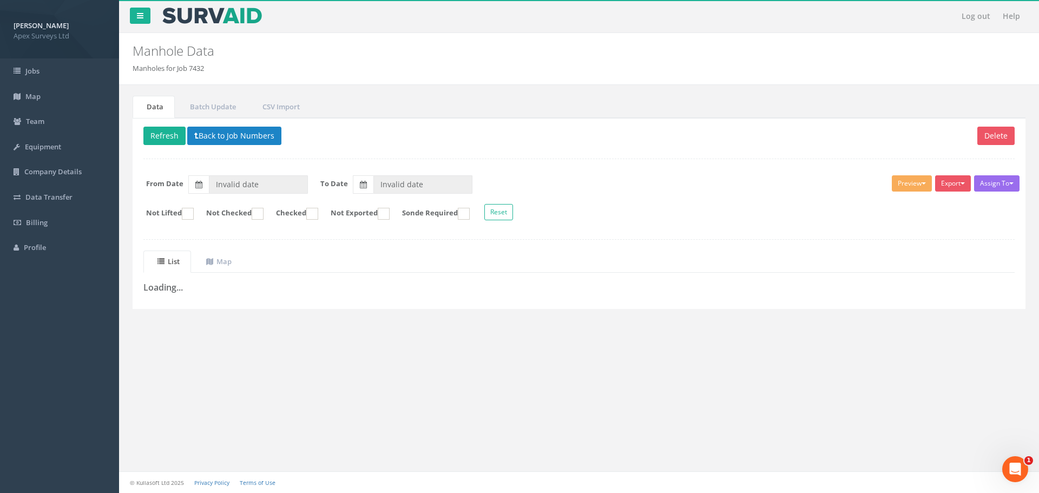
click at [181, 15] on image at bounding box center [212, 16] width 102 height 16
click at [143, 16] on icon at bounding box center [140, 16] width 6 height 8
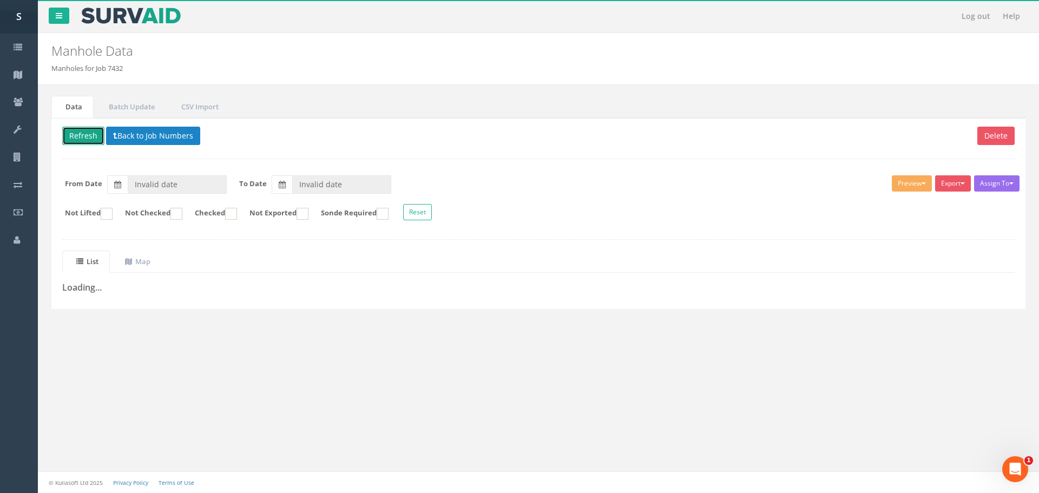
click at [83, 131] on button "Refresh" at bounding box center [83, 136] width 42 height 18
click at [432, 214] on button "Reset" at bounding box center [417, 212] width 29 height 16
type input "31/08/2025"
type input "15/09/2025"
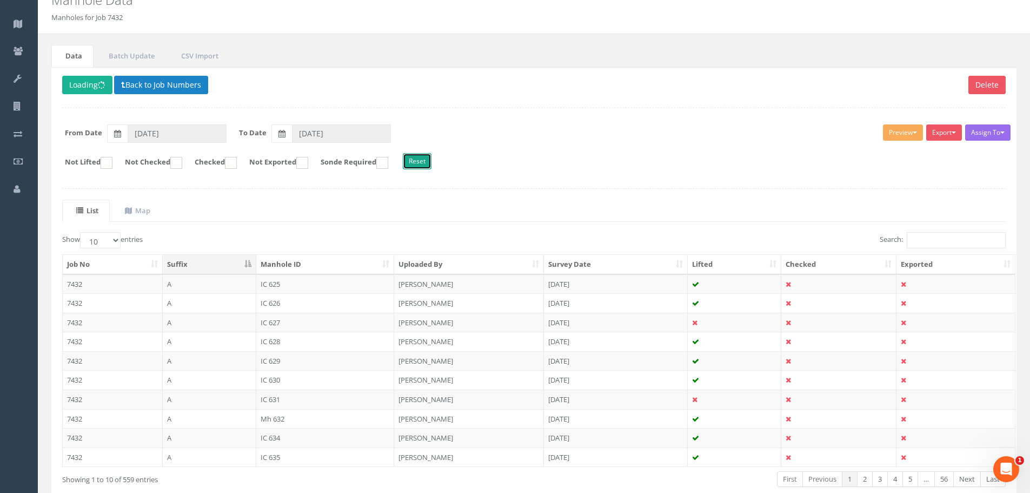
scroll to position [110, 0]
